Goal: Transaction & Acquisition: Purchase product/service

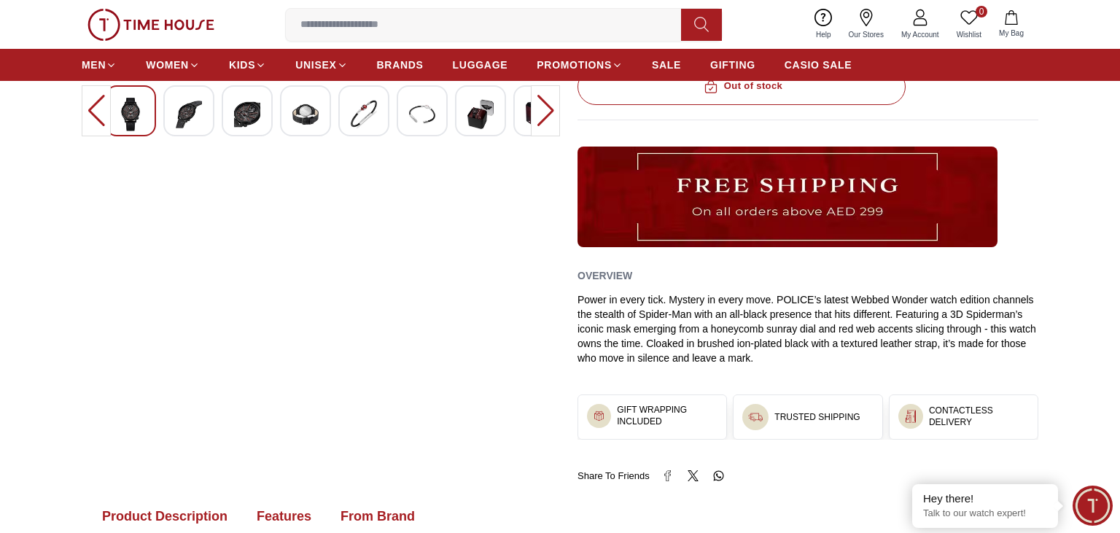
scroll to position [308, 0]
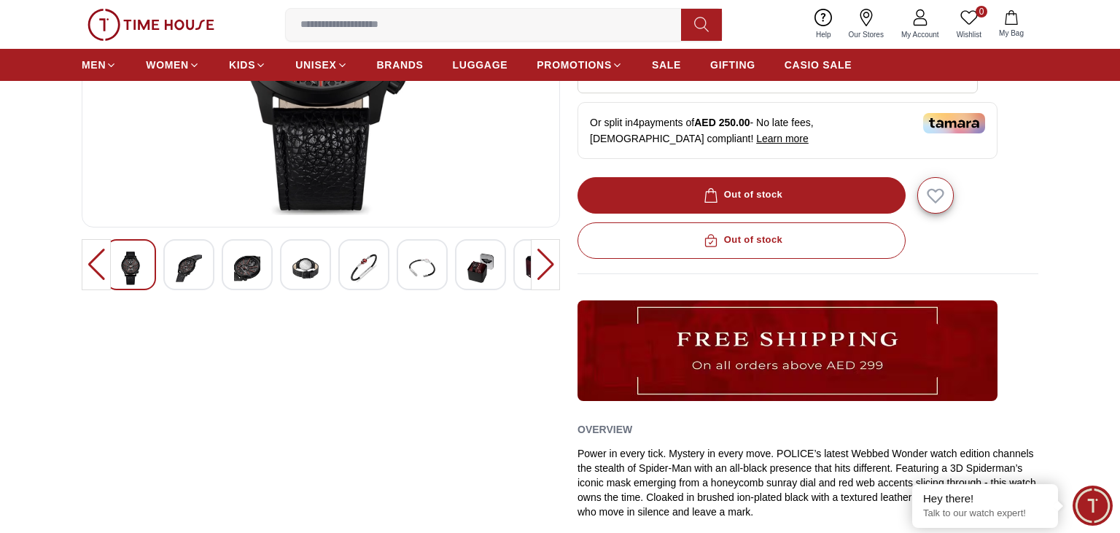
click at [349, 276] on div at bounding box center [363, 264] width 51 height 51
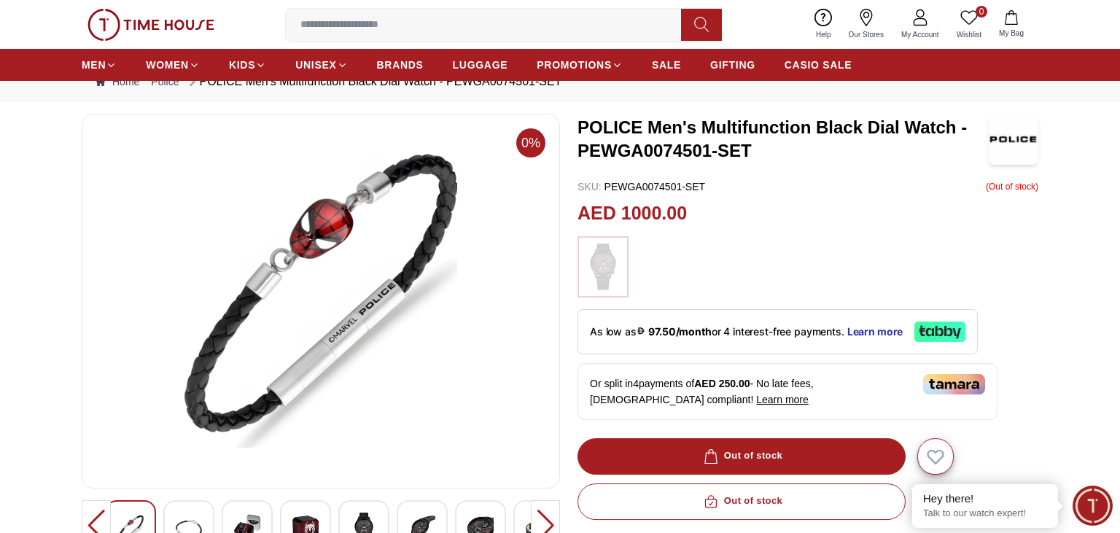
scroll to position [77, 0]
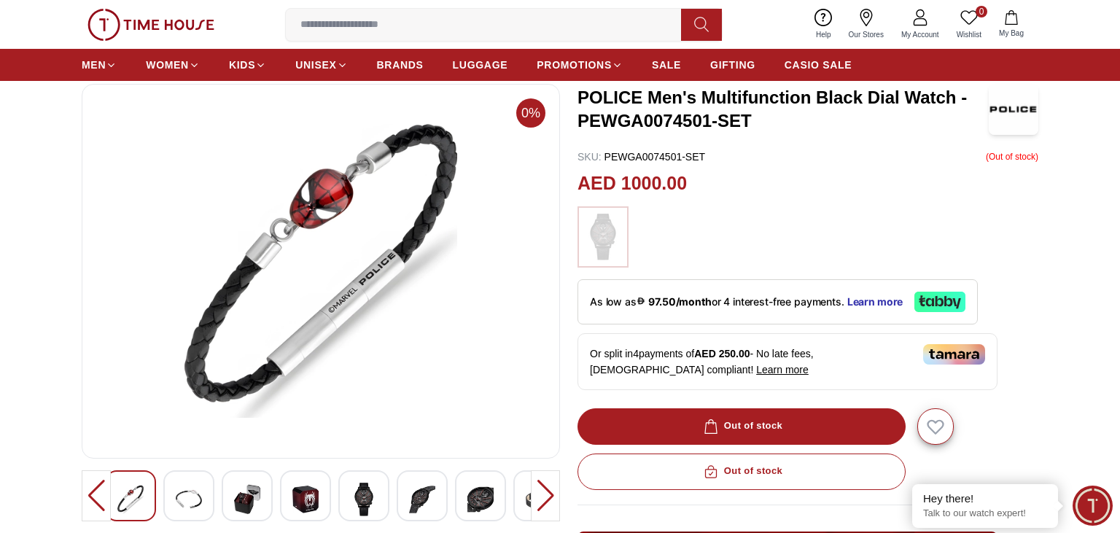
click at [243, 501] on img at bounding box center [247, 500] width 26 height 34
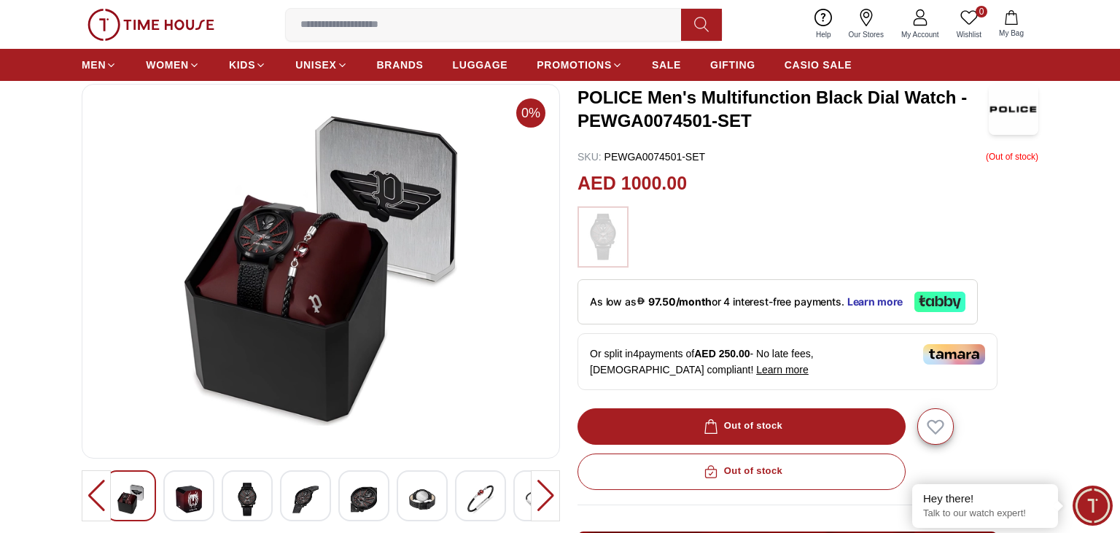
click at [150, 512] on div at bounding box center [130, 495] width 51 height 51
click at [165, 496] on div at bounding box center [188, 495] width 51 height 51
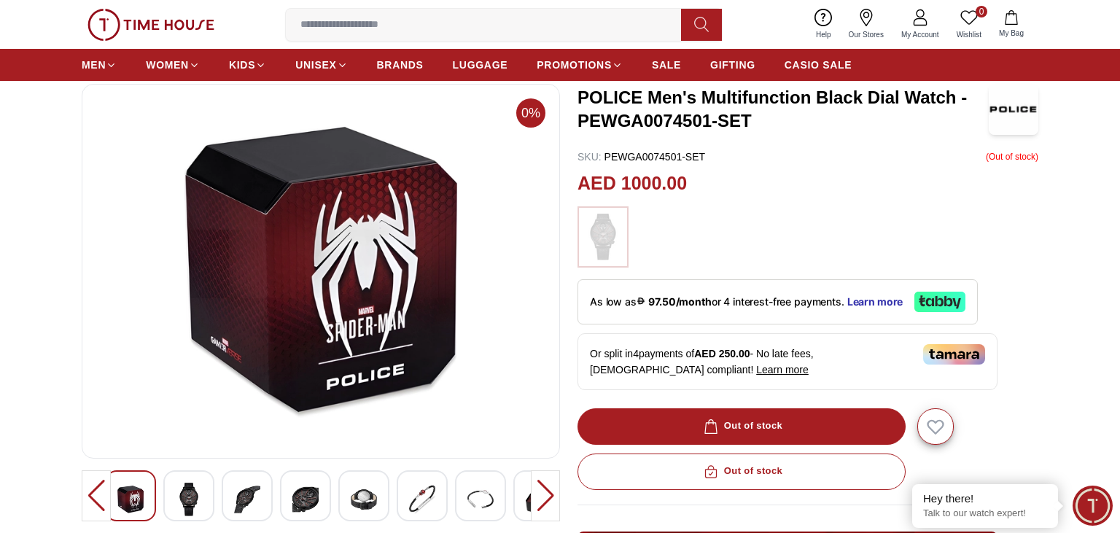
click at [244, 495] on img at bounding box center [247, 500] width 26 height 34
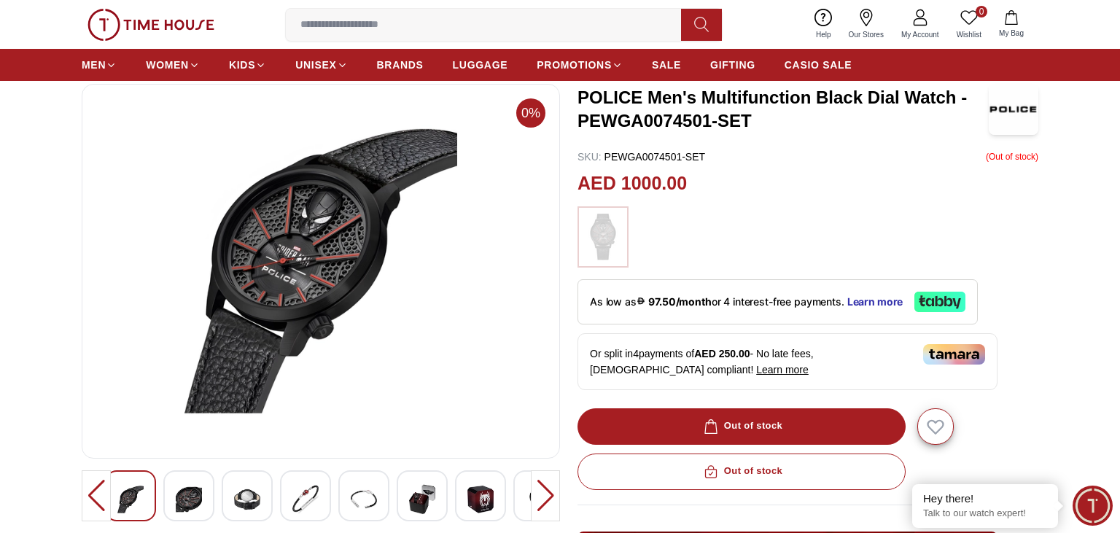
click at [318, 501] on img at bounding box center [305, 500] width 26 height 34
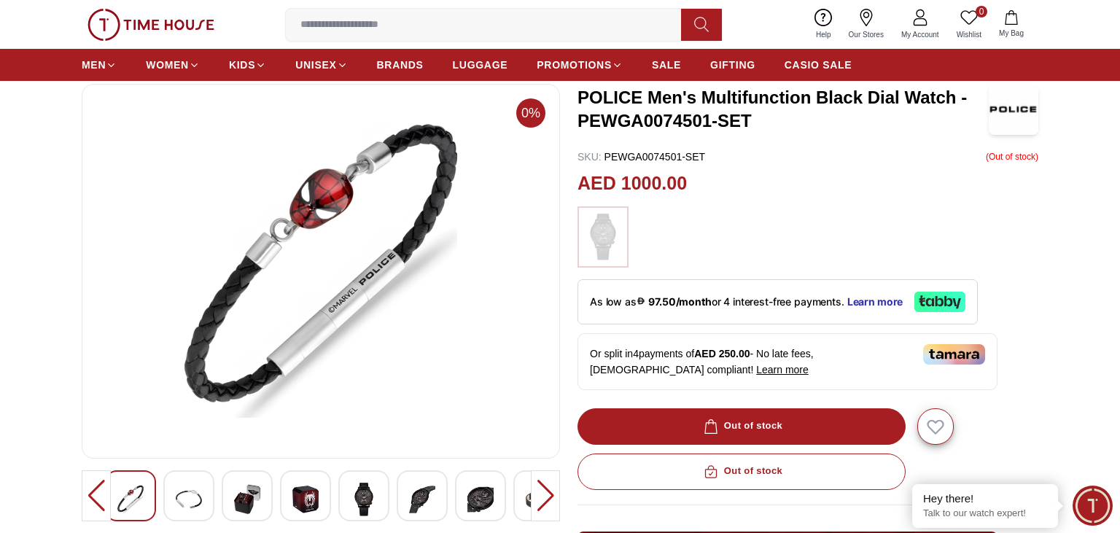
click at [390, 497] on div at bounding box center [320, 495] width 431 height 51
click at [474, 497] on img at bounding box center [480, 500] width 26 height 34
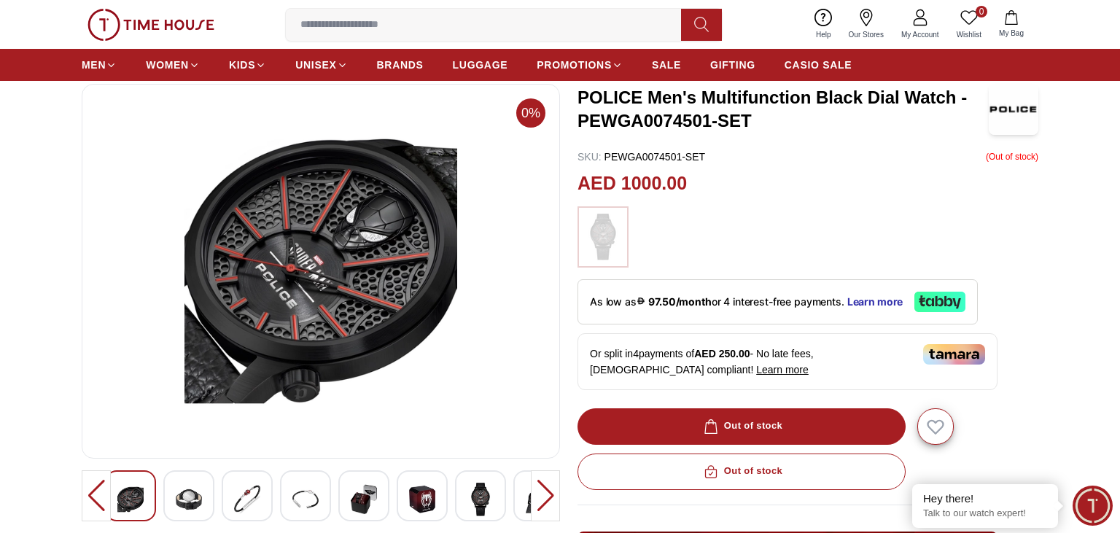
click at [486, 494] on img at bounding box center [480, 500] width 26 height 34
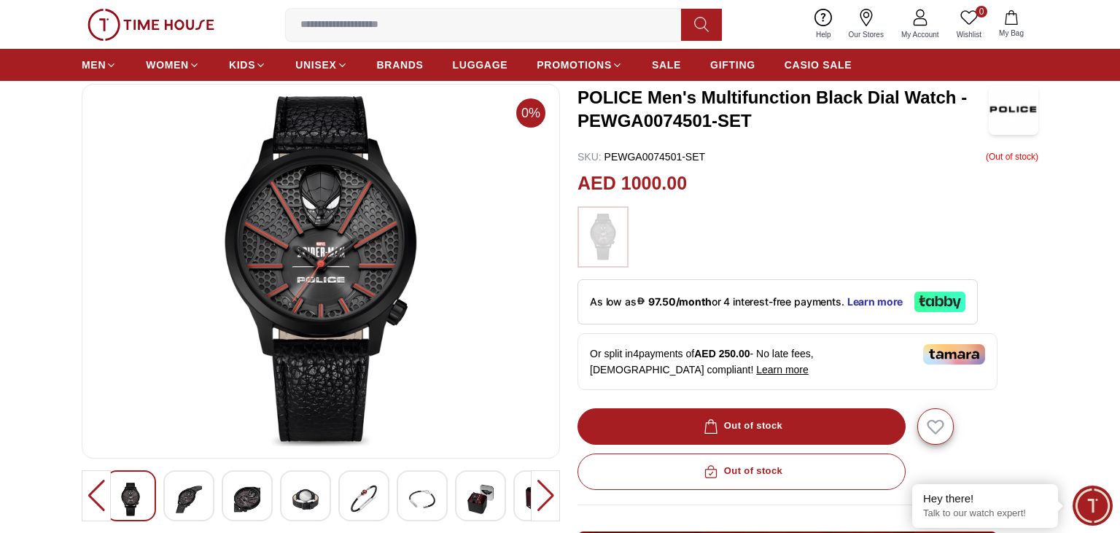
click at [486, 494] on img at bounding box center [480, 500] width 26 height 34
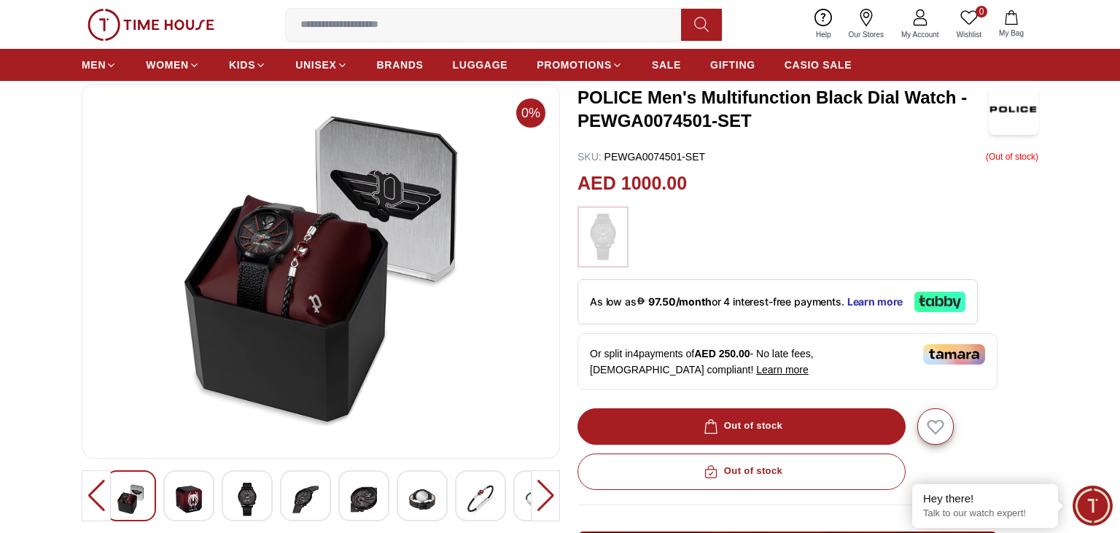
click at [486, 494] on img at bounding box center [480, 500] width 26 height 34
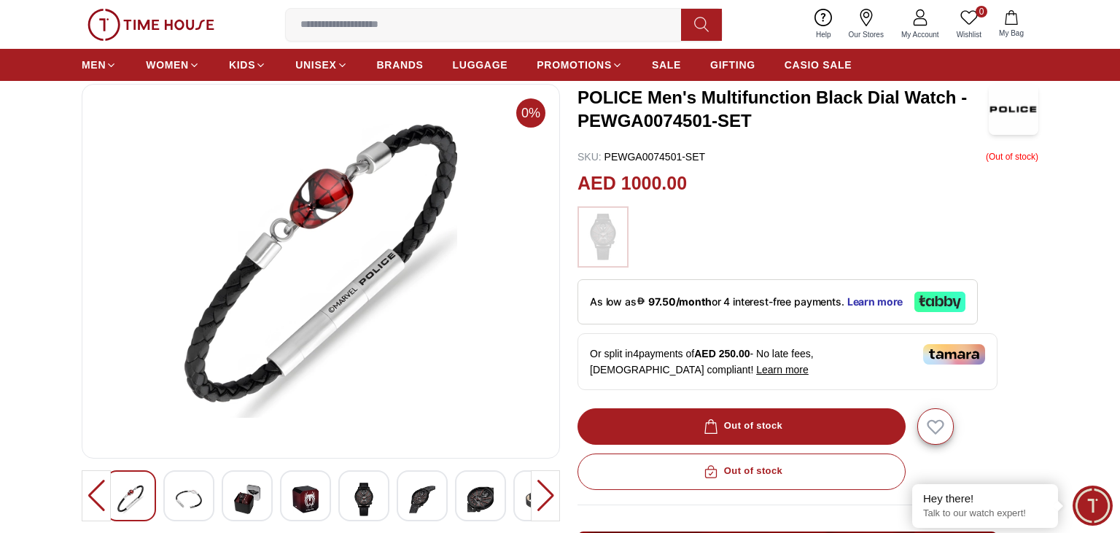
click at [486, 494] on img at bounding box center [480, 500] width 26 height 34
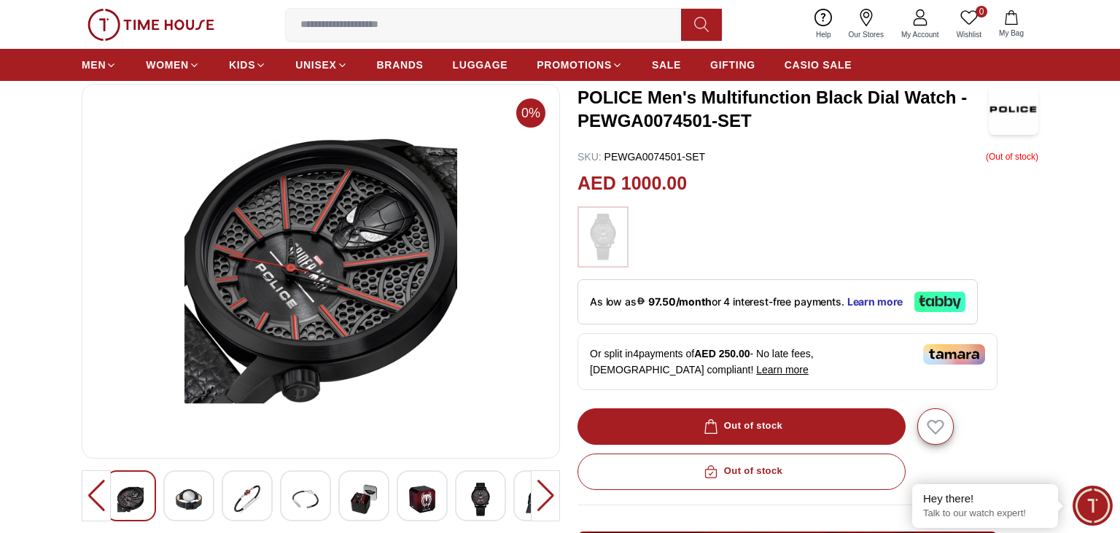
click at [486, 494] on img at bounding box center [480, 500] width 26 height 34
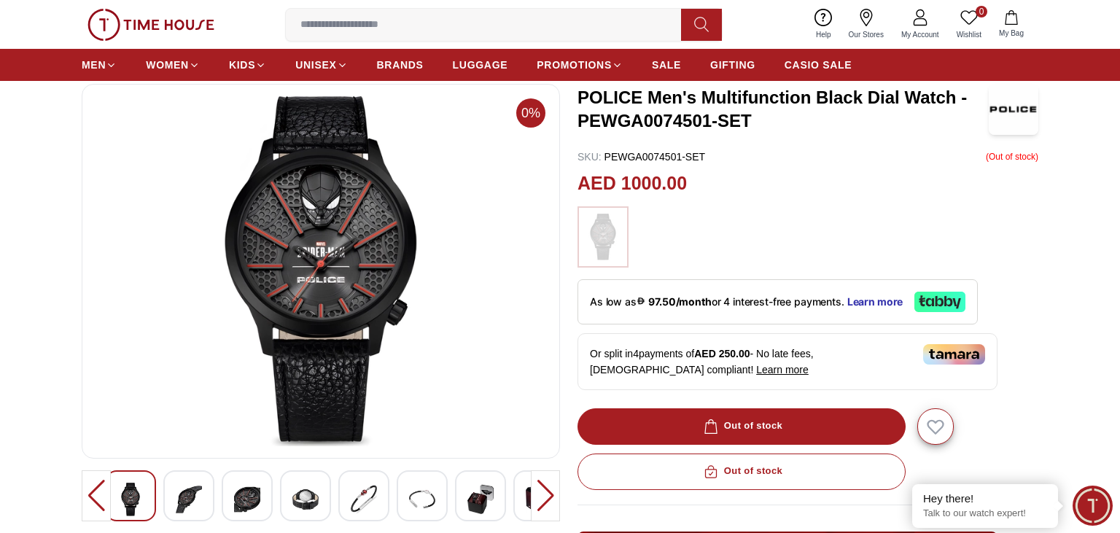
click at [486, 494] on img at bounding box center [480, 500] width 26 height 34
